Goal: Task Accomplishment & Management: Use online tool/utility

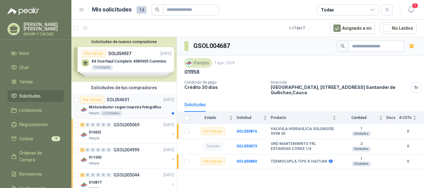
click at [119, 102] on p "SOL054691" at bounding box center [118, 100] width 23 height 4
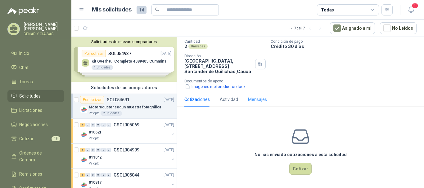
scroll to position [9, 0]
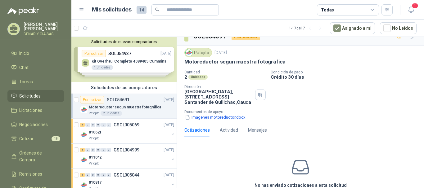
click at [296, 172] on icon at bounding box center [301, 168] width 20 height 20
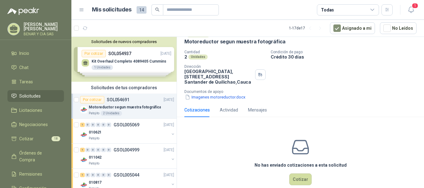
scroll to position [40, 0]
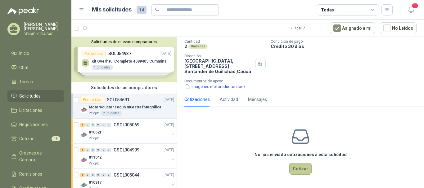
click at [297, 170] on button "Cotizar" at bounding box center [300, 169] width 22 height 12
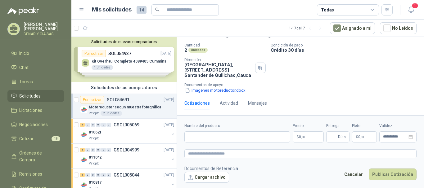
scroll to position [36, 0]
click at [202, 93] on button "Imagenes motoreductor.docx" at bounding box center [215, 90] width 62 height 7
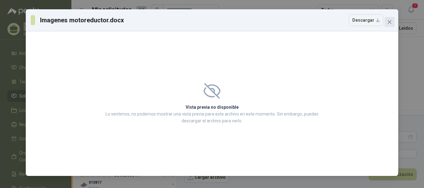
click at [392, 20] on span "Close" at bounding box center [390, 22] width 10 height 5
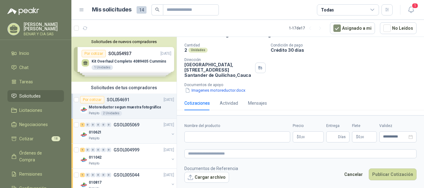
click at [94, 133] on p "010621" at bounding box center [95, 133] width 13 height 6
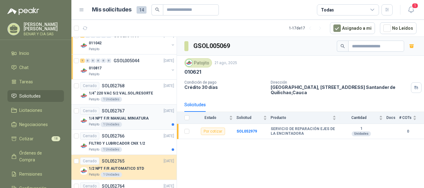
scroll to position [124, 0]
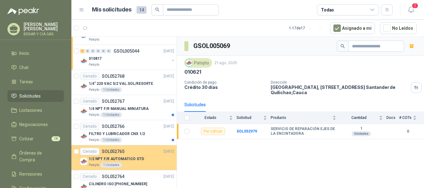
click at [151, 152] on div "Cerrado SOL052765 [DATE]" at bounding box center [127, 151] width 94 height 7
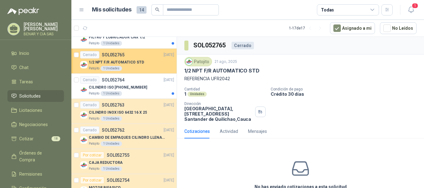
scroll to position [248, 0]
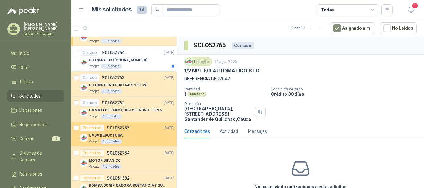
click at [135, 134] on div "CAJA REDUCTORA" at bounding box center [131, 135] width 85 height 7
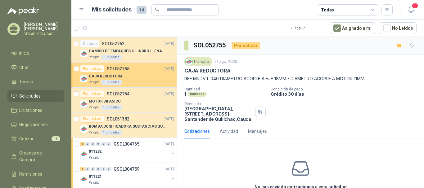
scroll to position [310, 0]
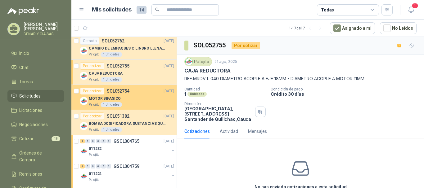
click at [125, 102] on div "MOTOR BIFASICO" at bounding box center [131, 98] width 85 height 7
